Goal: Leave review/rating

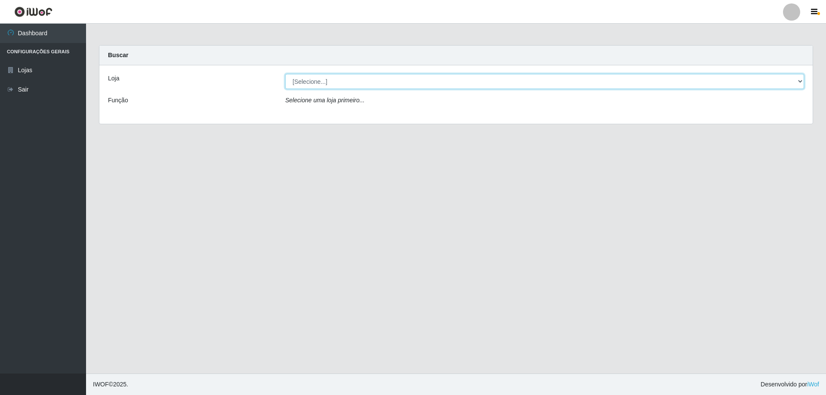
click at [333, 83] on select "[Selecione...] SuperShow Bis - Avenida 6 SuperShow [GEOGRAPHIC_DATA]" at bounding box center [544, 81] width 519 height 15
select select "60"
click at [285, 74] on select "[Selecione...] SuperShow Bis - Avenida 6 SuperShow [GEOGRAPHIC_DATA]" at bounding box center [544, 81] width 519 height 15
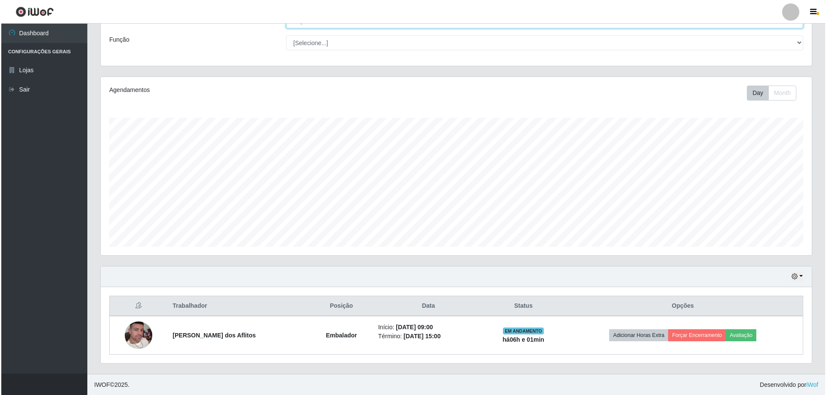
scroll to position [61, 0]
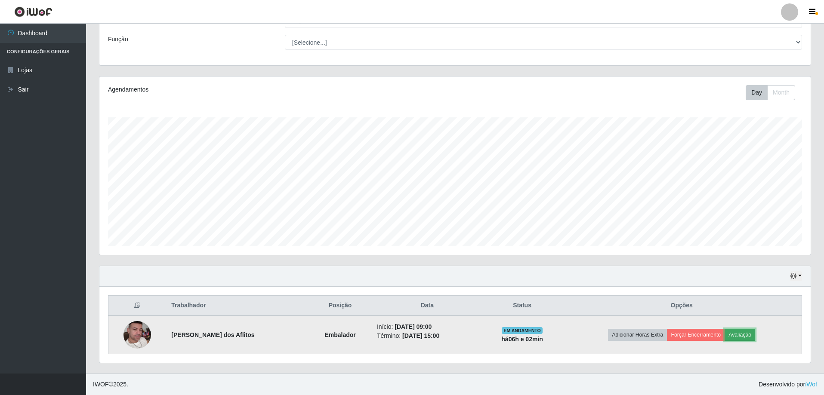
click at [739, 335] on button "Avaliação" at bounding box center [739, 335] width 31 height 12
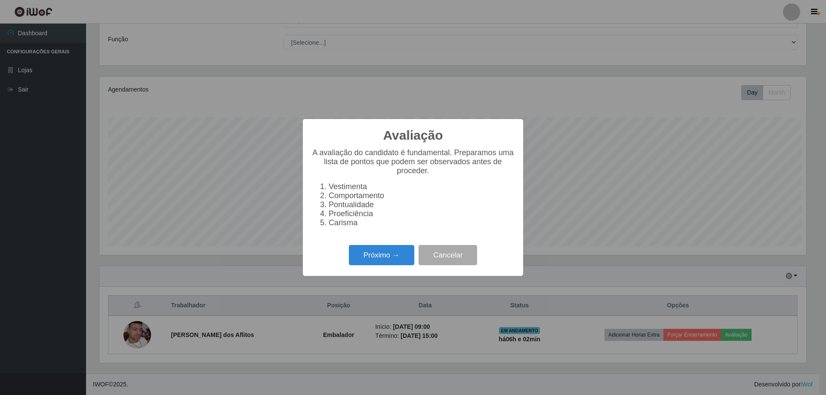
scroll to position [178, 707]
click at [384, 259] on button "Próximo →" at bounding box center [381, 255] width 65 height 20
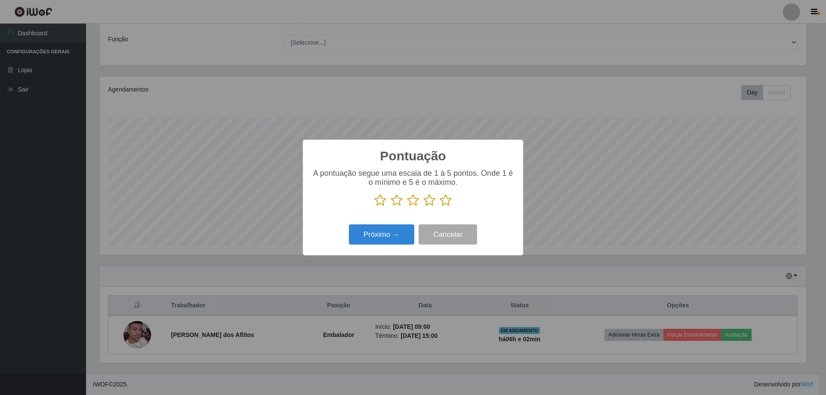
click at [446, 203] on icon at bounding box center [446, 200] width 12 height 13
click at [440, 207] on input "radio" at bounding box center [440, 207] width 0 height 0
click at [377, 233] on button "Próximo →" at bounding box center [381, 234] width 65 height 20
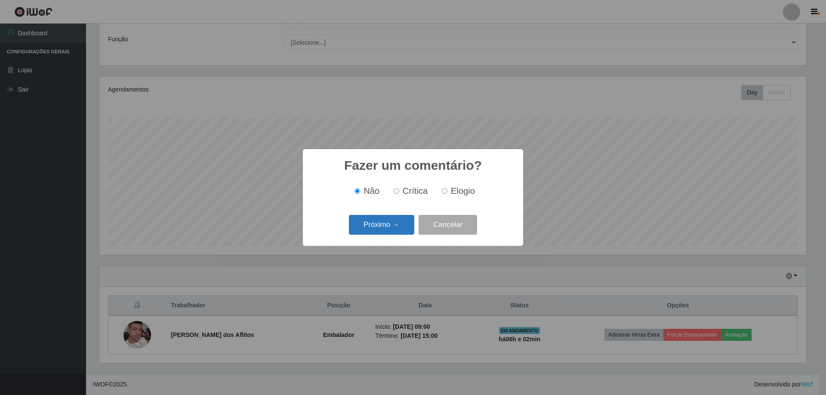
click at [402, 224] on button "Próximo →" at bounding box center [381, 225] width 65 height 20
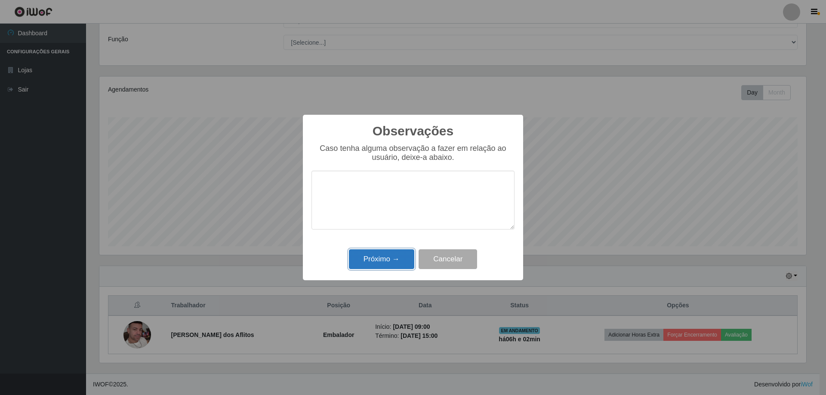
click at [393, 267] on button "Próximo →" at bounding box center [381, 259] width 65 height 20
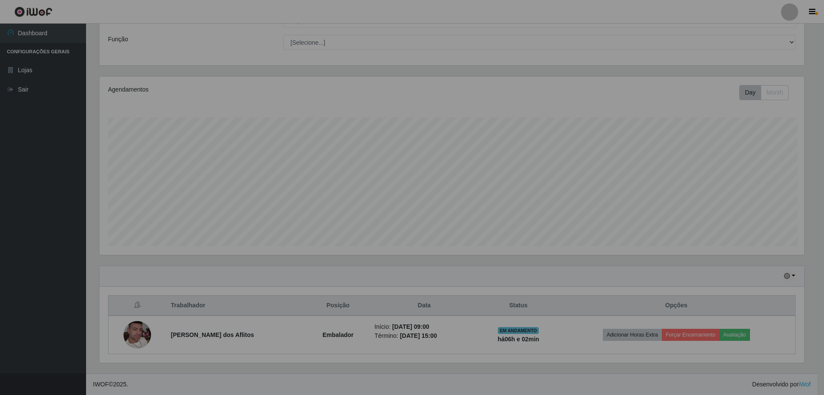
scroll to position [178, 711]
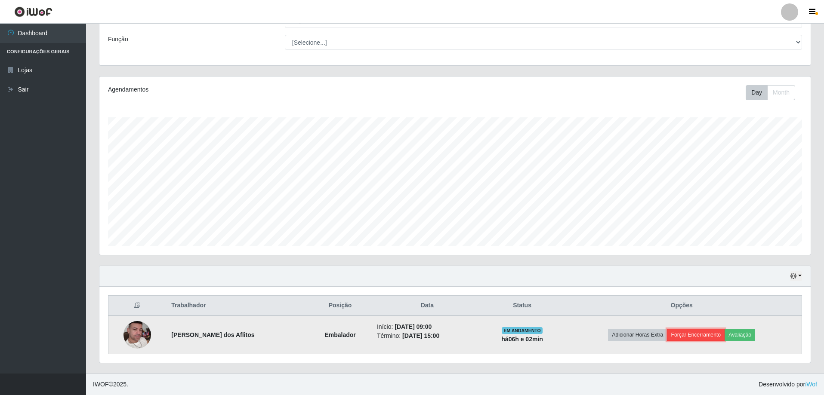
click at [697, 332] on button "Forçar Encerramento" at bounding box center [696, 335] width 58 height 12
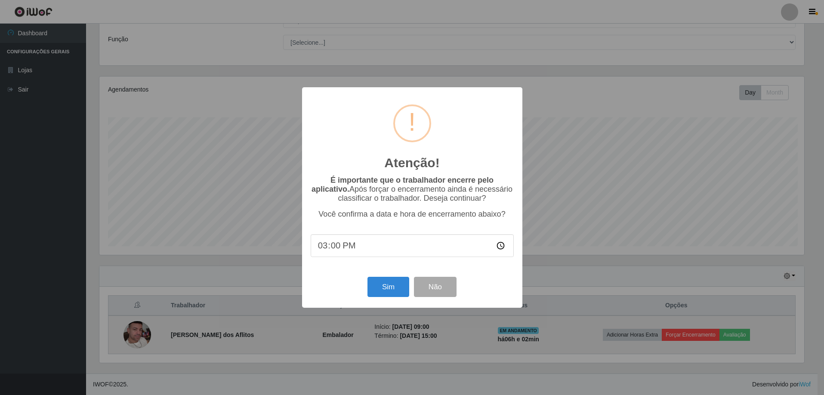
scroll to position [178, 707]
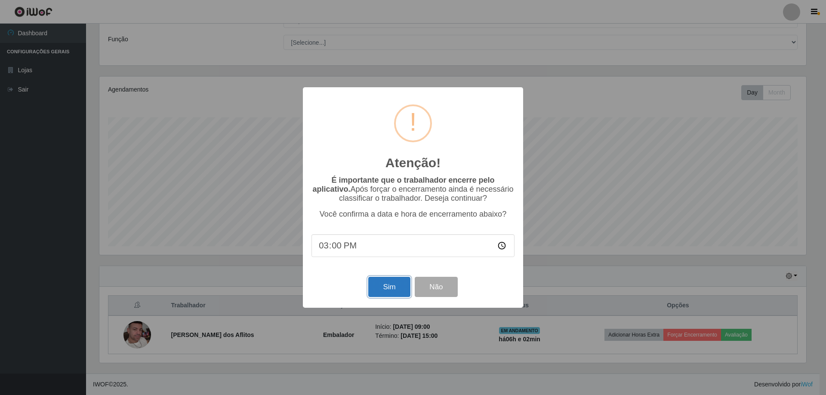
click at [389, 284] on button "Sim" at bounding box center [389, 287] width 42 height 20
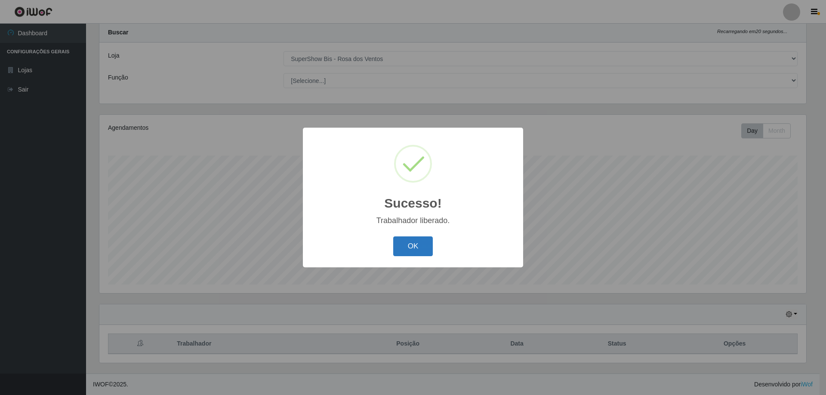
click at [412, 246] on button "OK" at bounding box center [413, 247] width 40 height 20
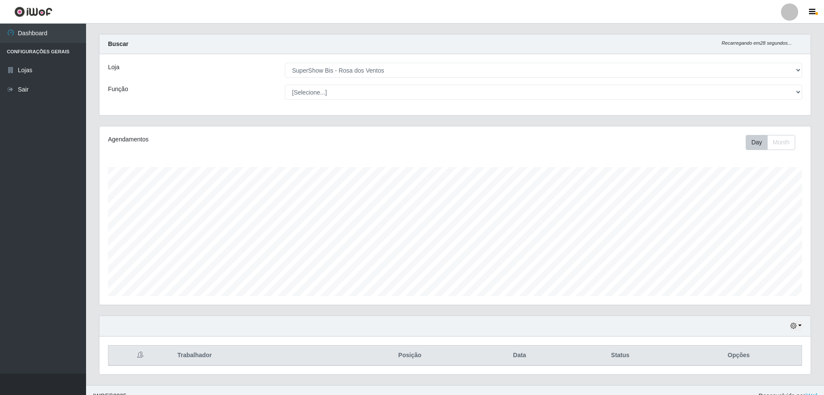
scroll to position [0, 0]
